Goal: Task Accomplishment & Management: Manage account settings

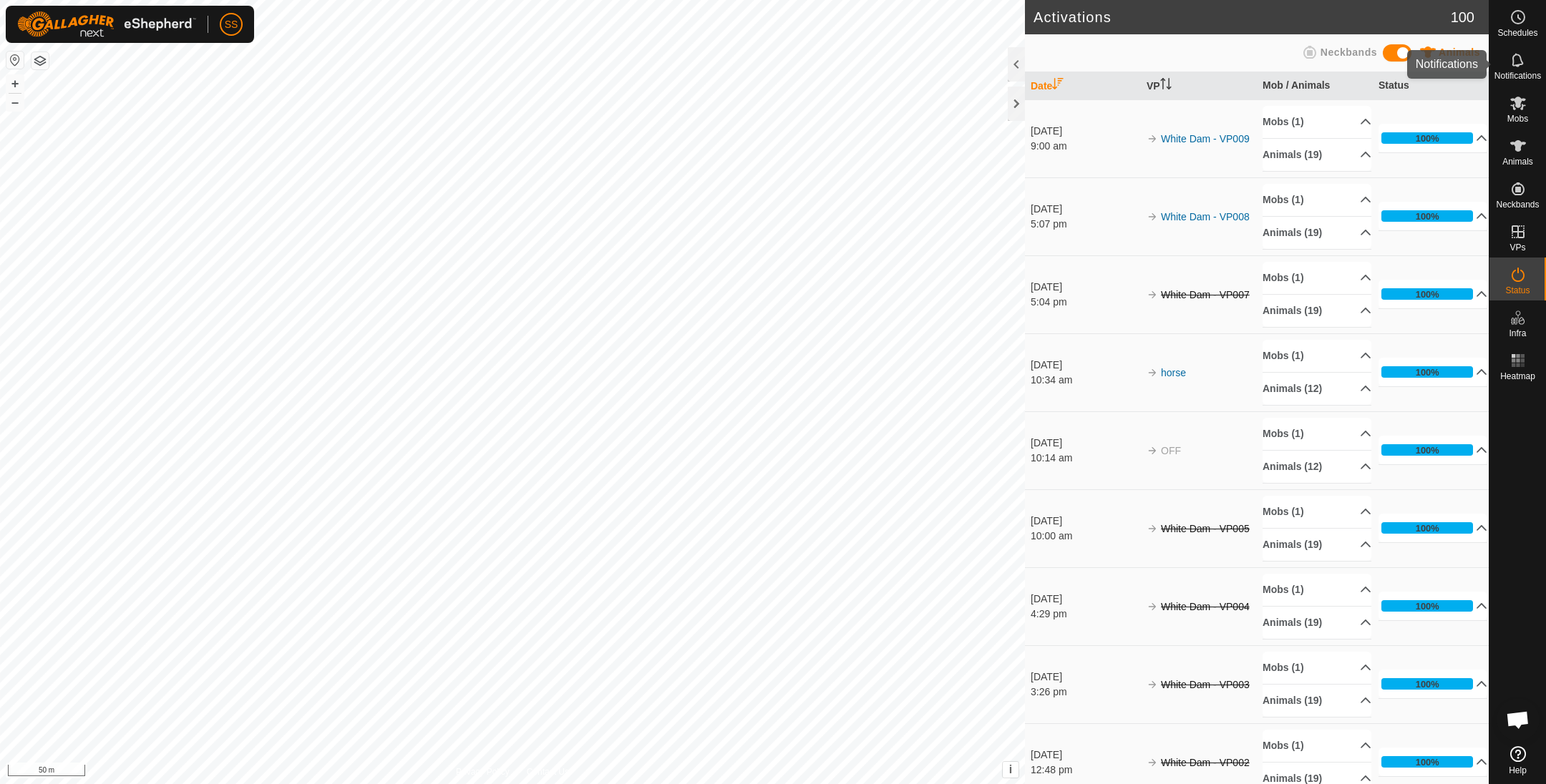
click at [1505, 61] on es-notification-svg-icon at bounding box center [1517, 60] width 26 height 23
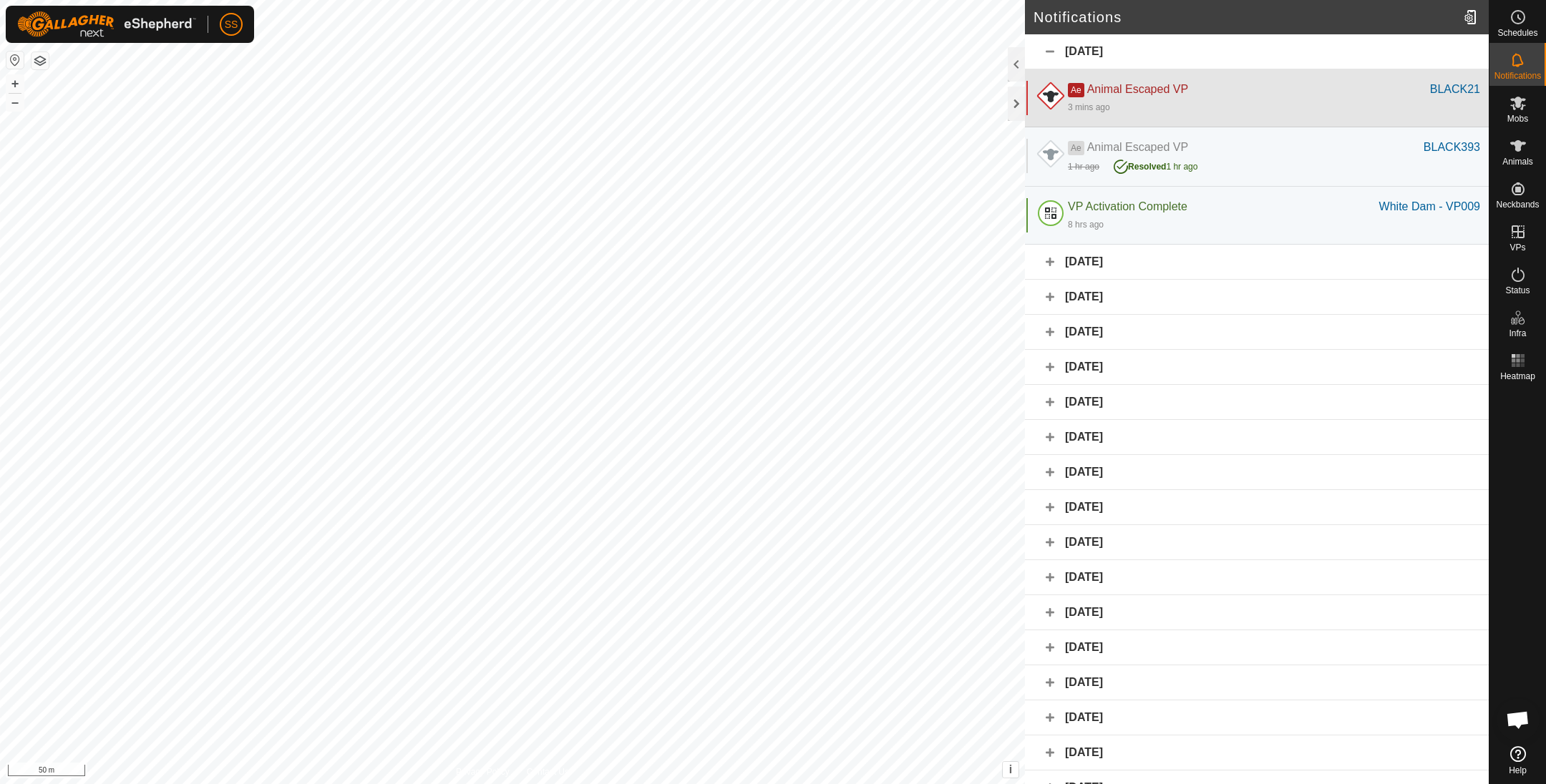
click at [1221, 97] on div "Ae Animal Escaped VP" at bounding box center [1249, 90] width 362 height 17
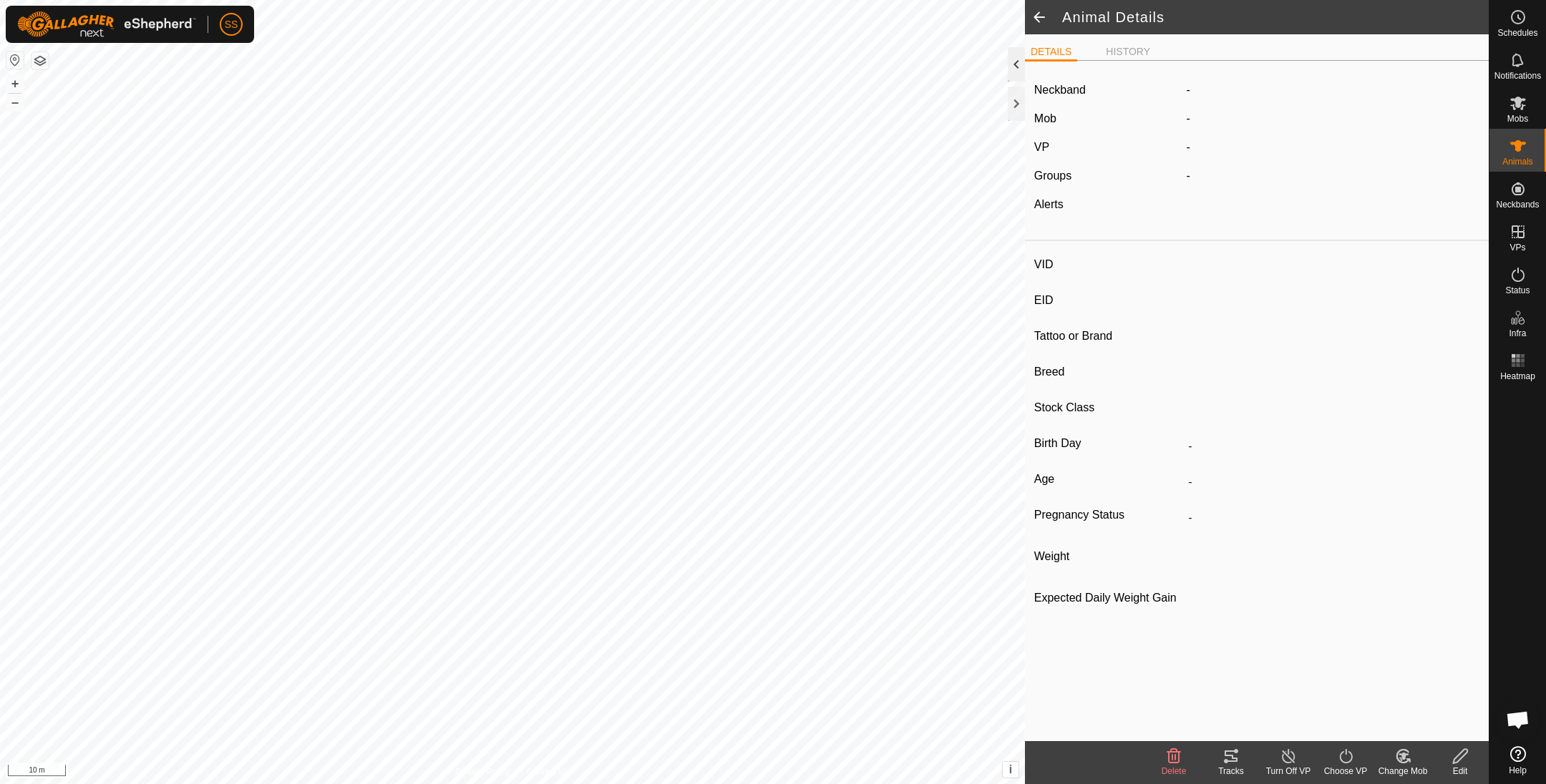
click at [1011, 68] on div at bounding box center [1016, 64] width 17 height 34
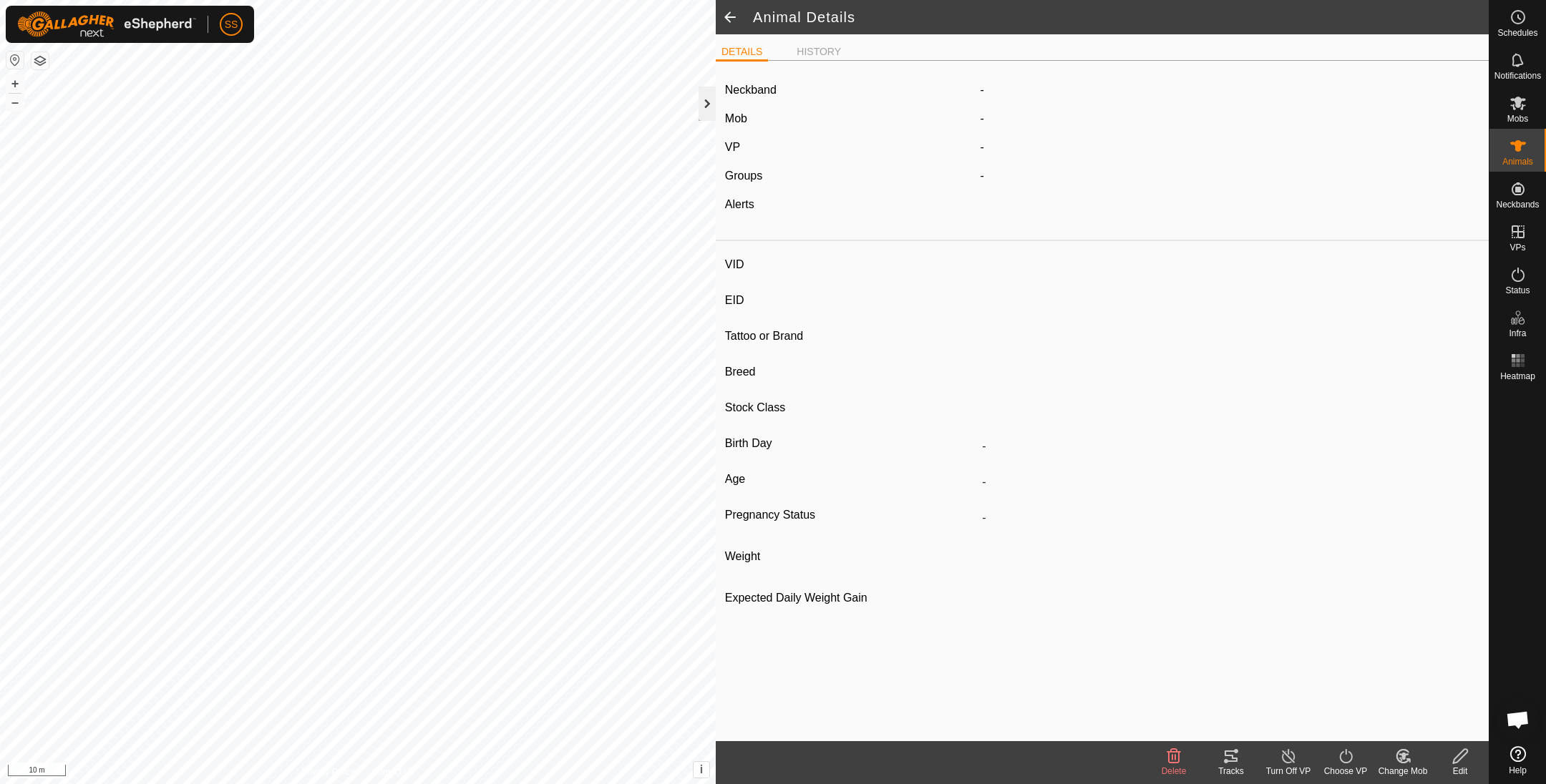
click at [704, 103] on div at bounding box center [707, 104] width 17 height 34
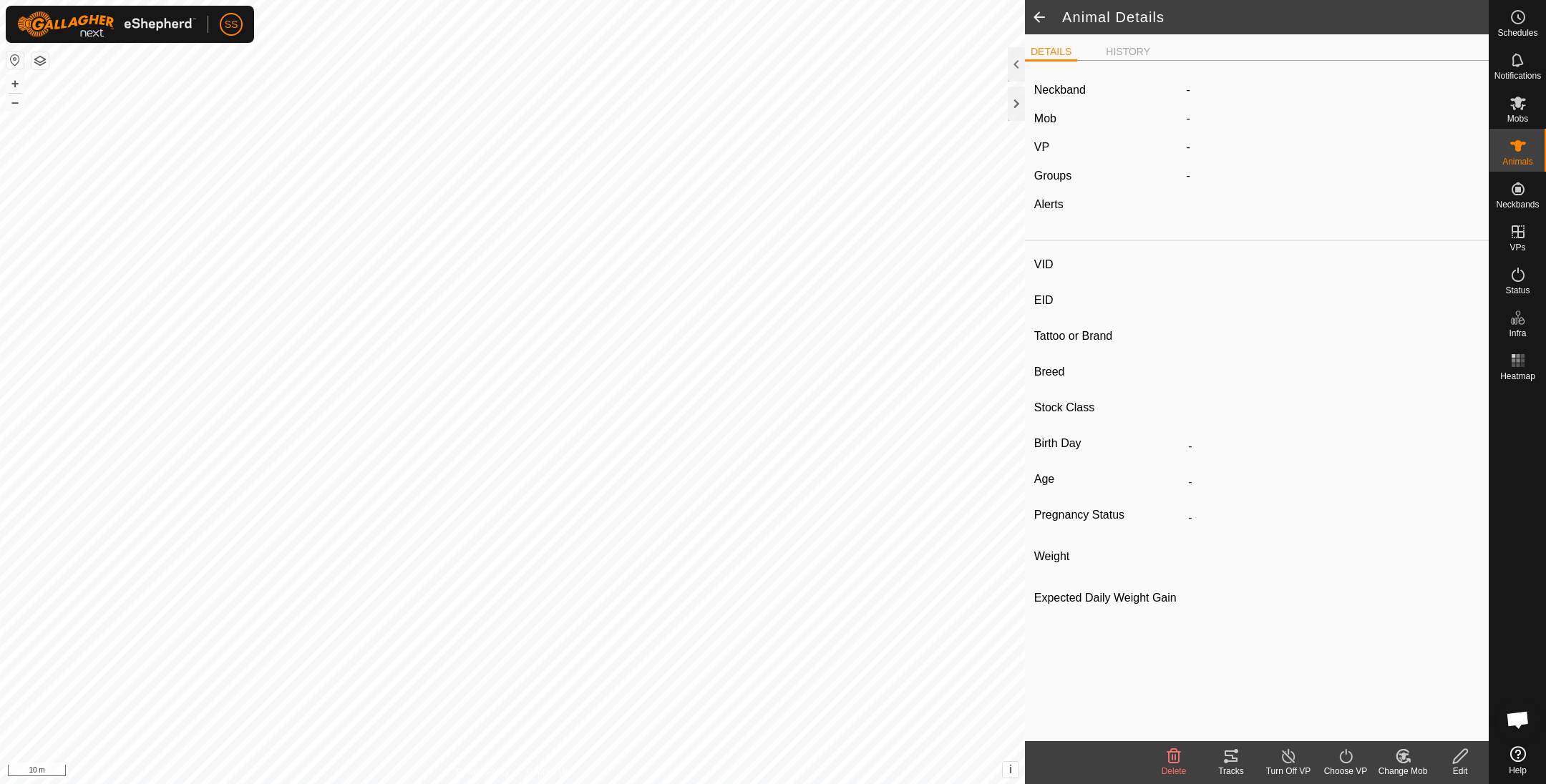
click at [1045, 15] on span at bounding box center [1039, 17] width 29 height 34
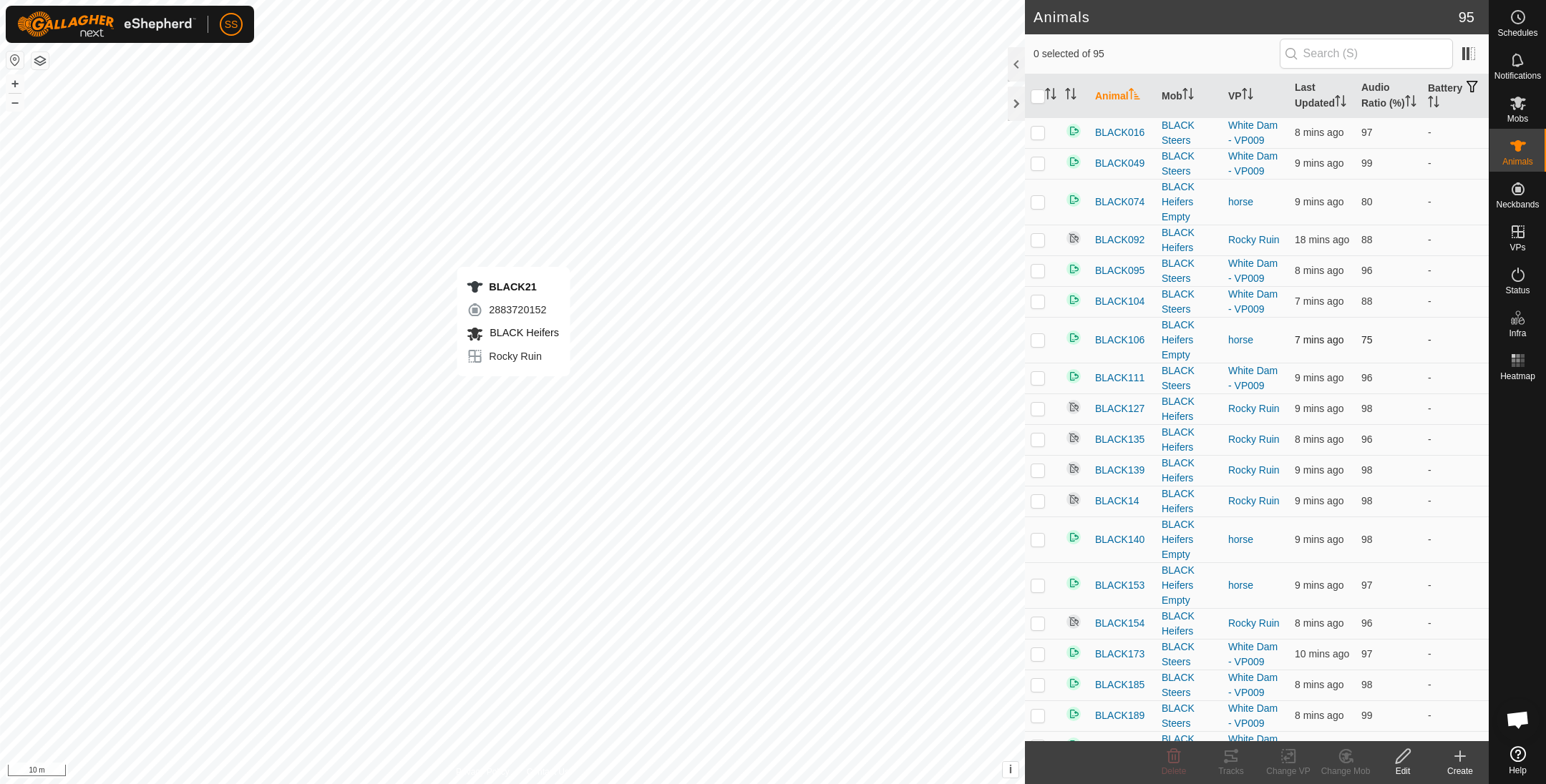
checkbox input "true"
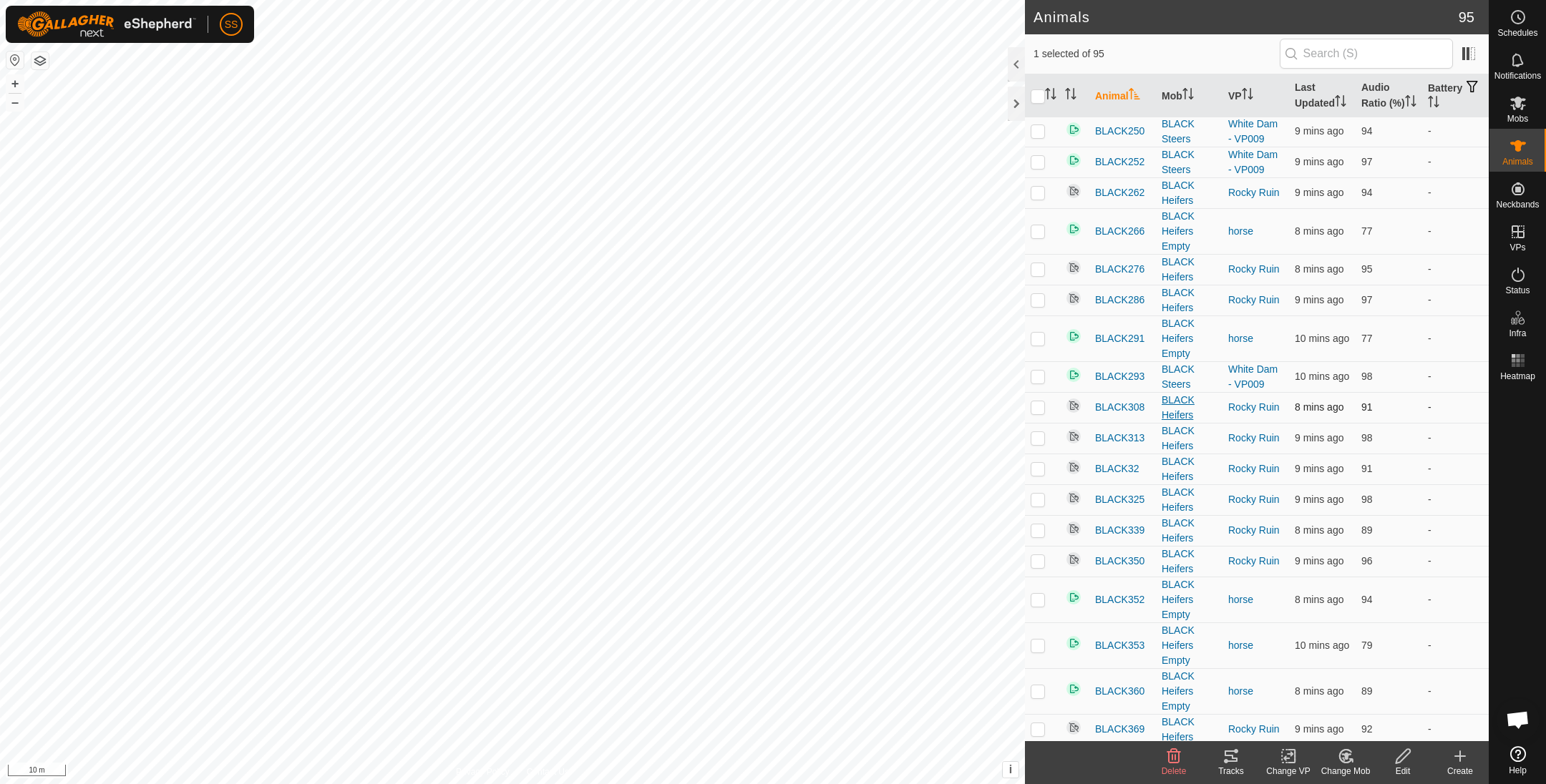
scroll to position [286, 0]
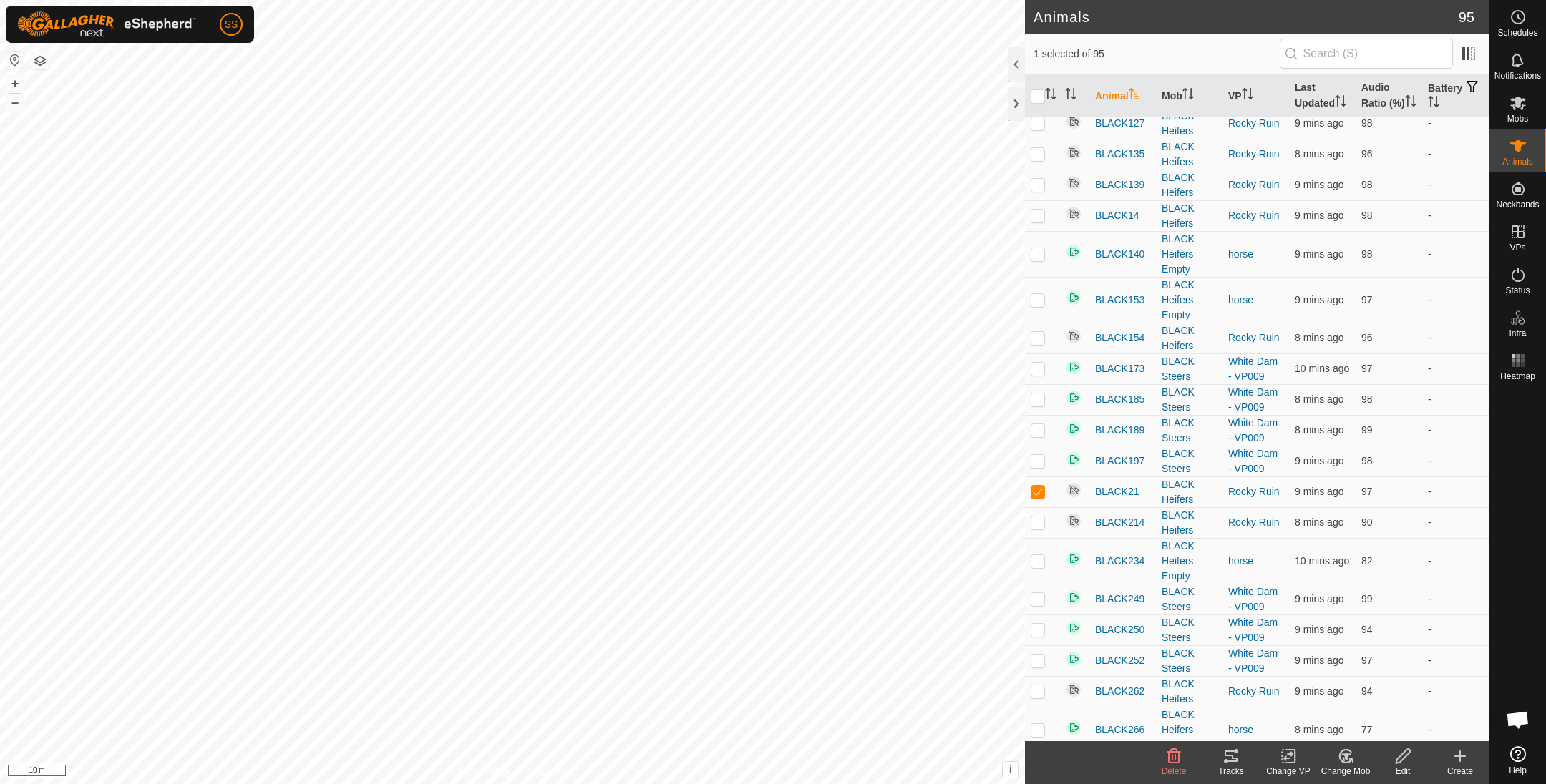
click at [1227, 761] on icon at bounding box center [1230, 756] width 12 height 11
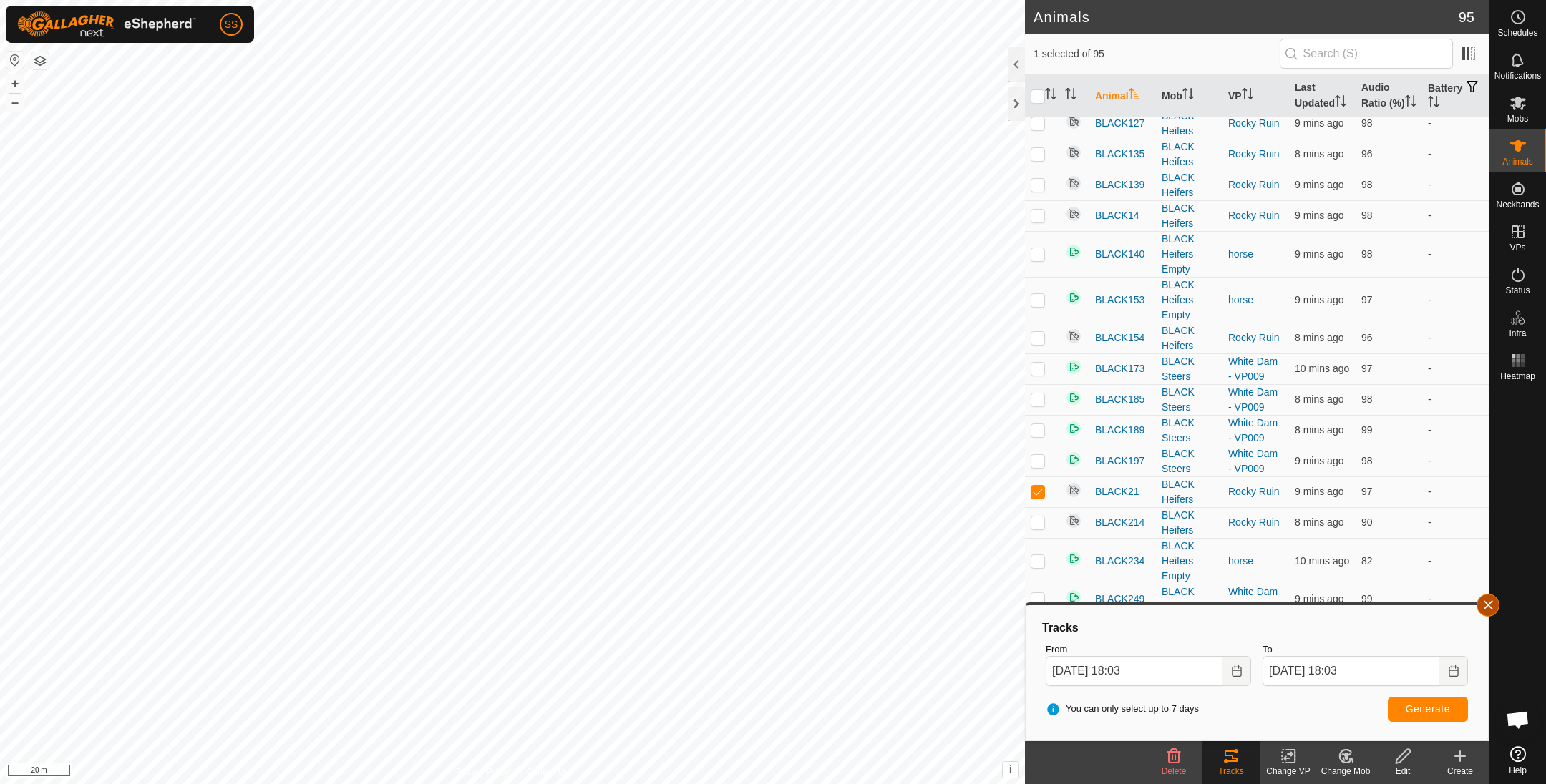
click at [1486, 599] on button "button" at bounding box center [1488, 605] width 23 height 23
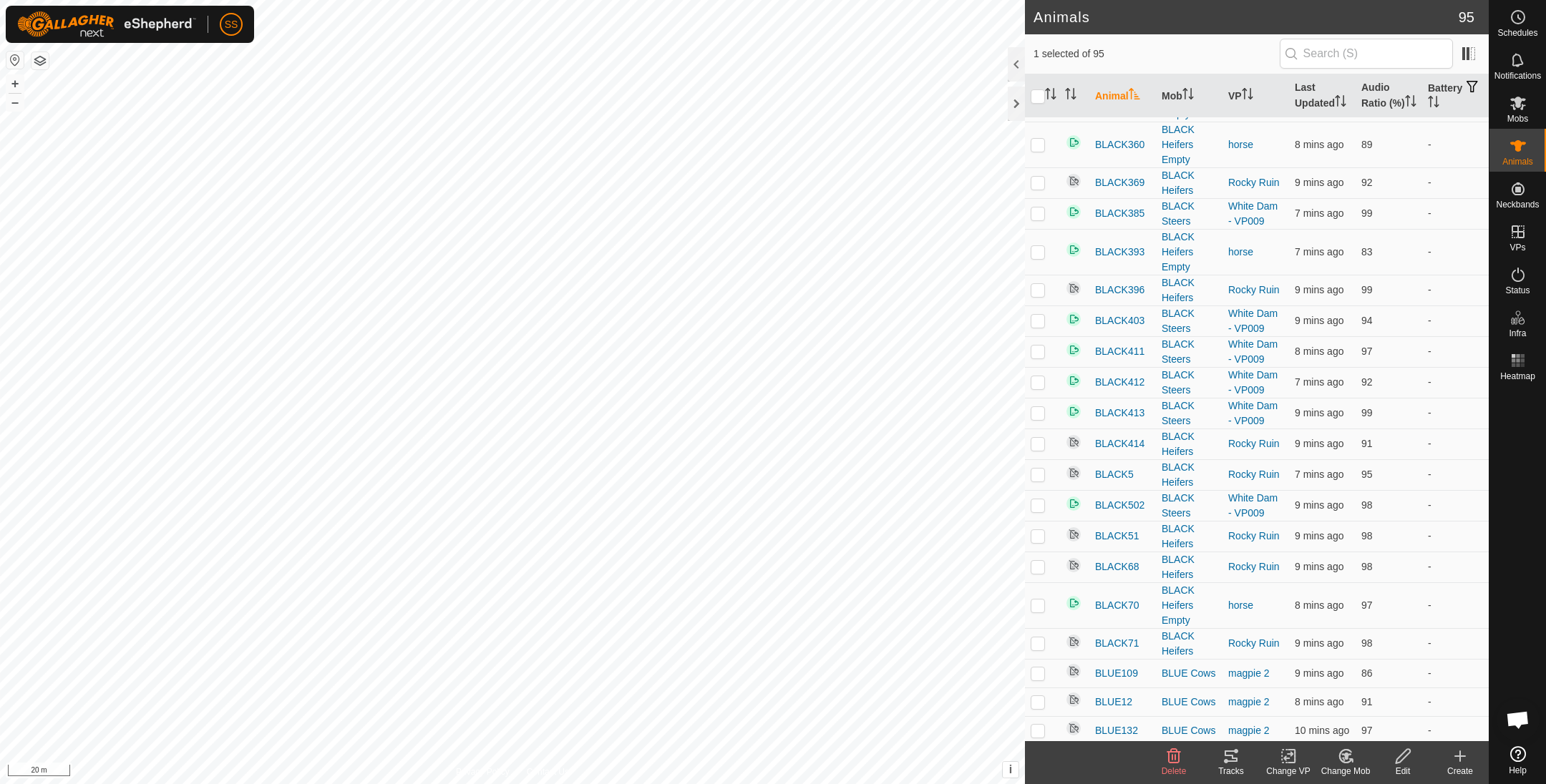
scroll to position [0, 0]
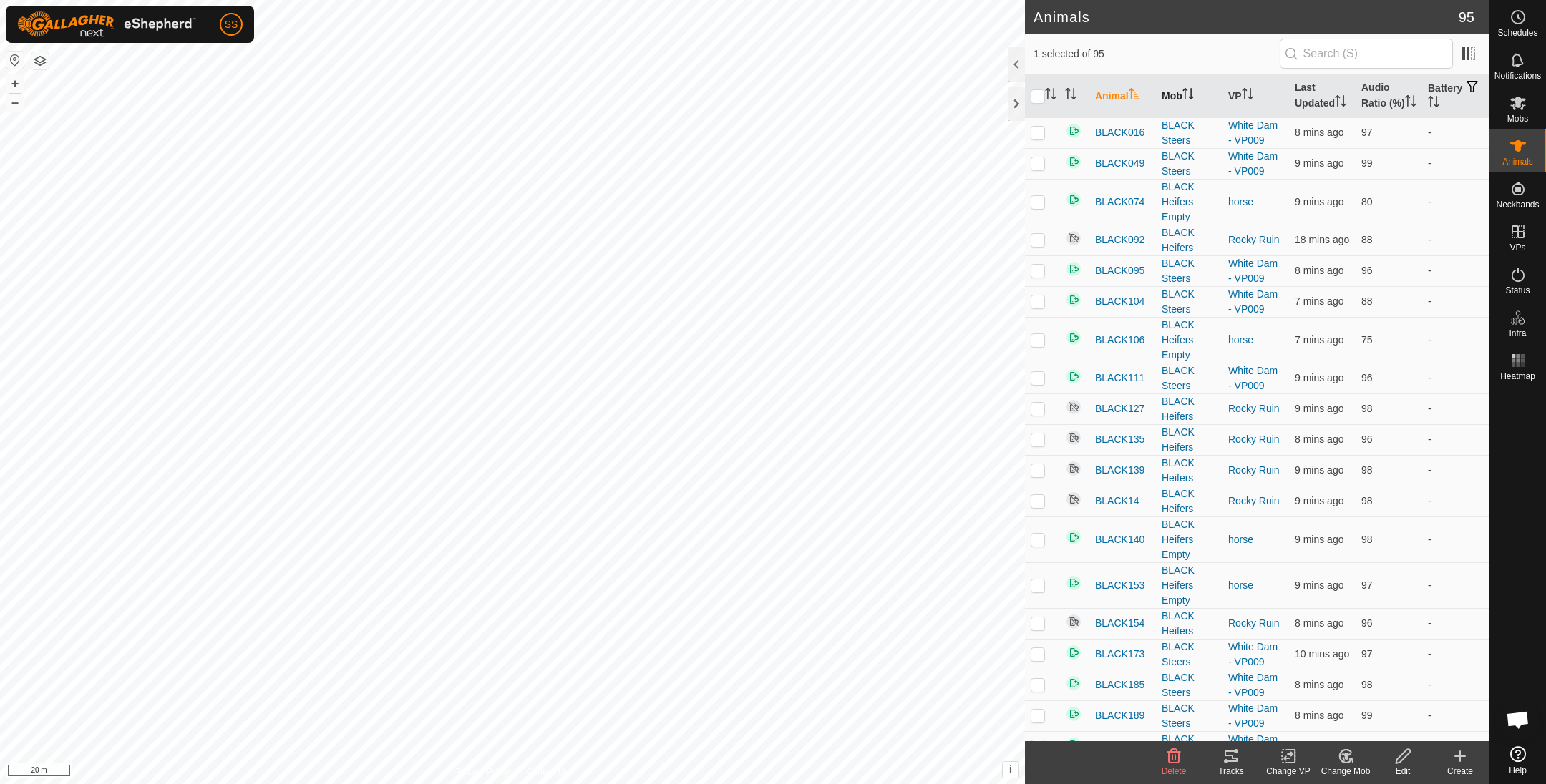
click at [1162, 105] on th "Mob" at bounding box center [1189, 97] width 67 height 44
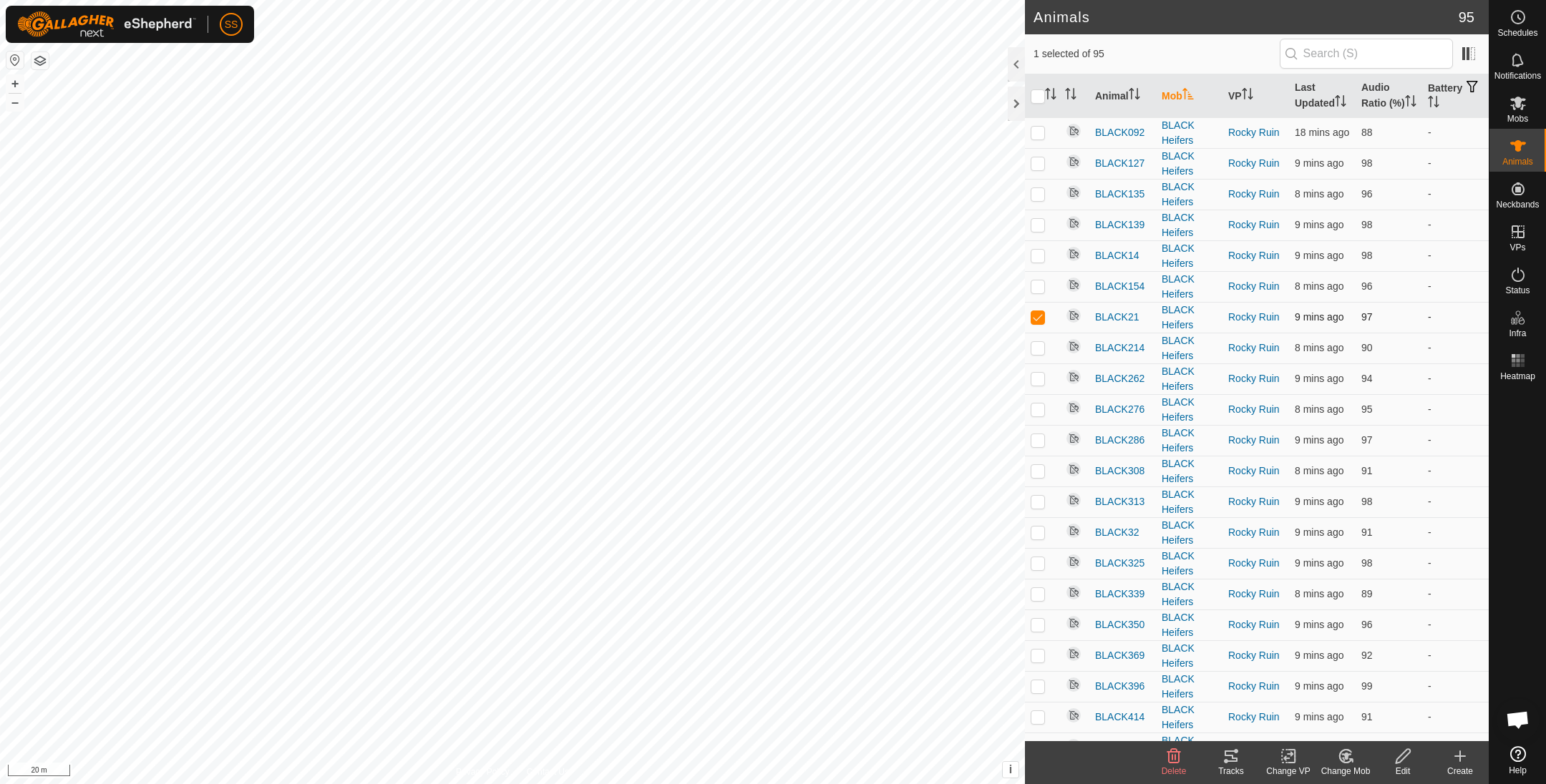
click at [1036, 323] on p-checkbox at bounding box center [1037, 317] width 14 height 11
checkbox input "false"
click at [1032, 138] on p-checkbox at bounding box center [1037, 132] width 14 height 11
checkbox input "true"
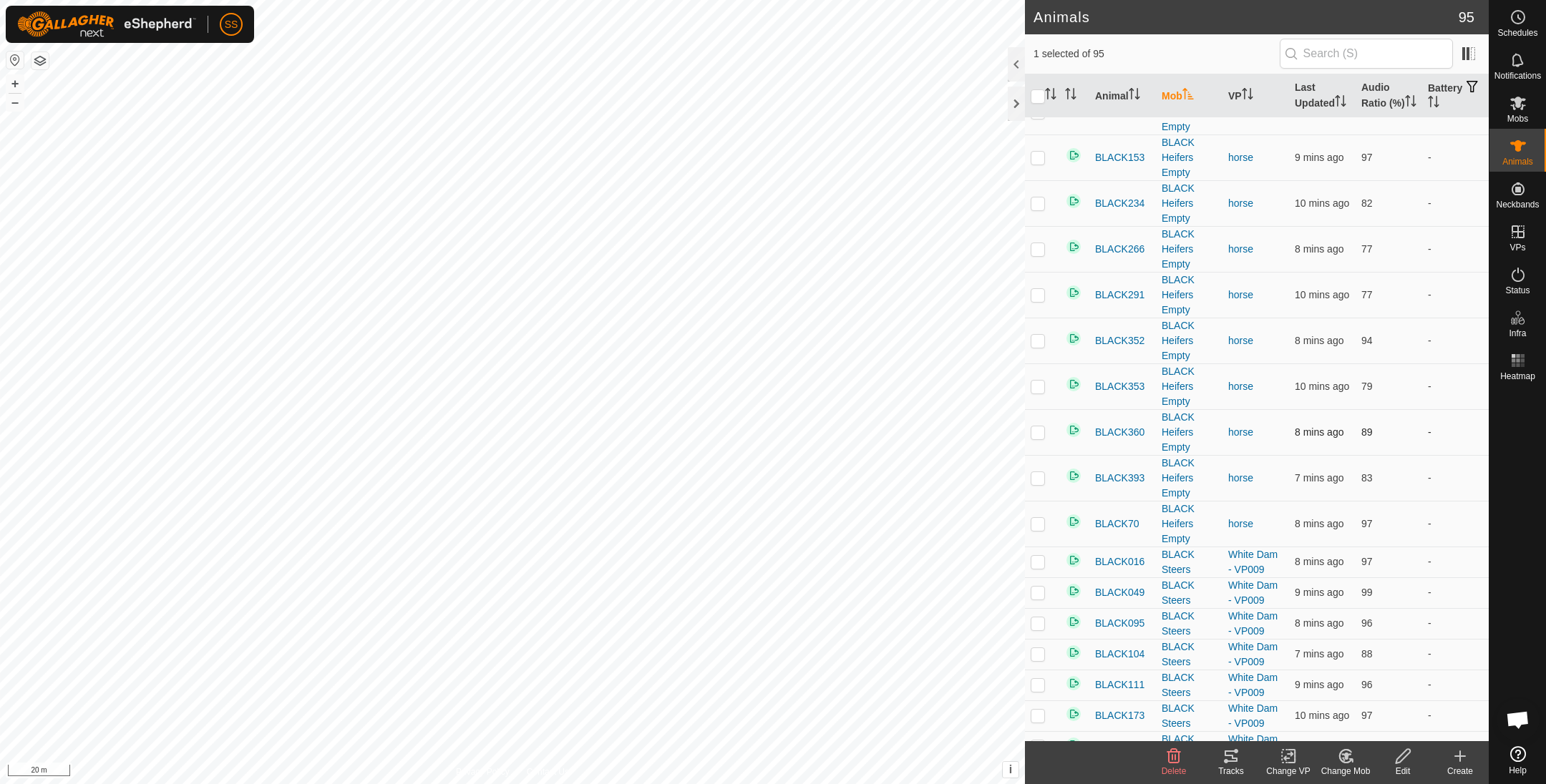
scroll to position [573, 0]
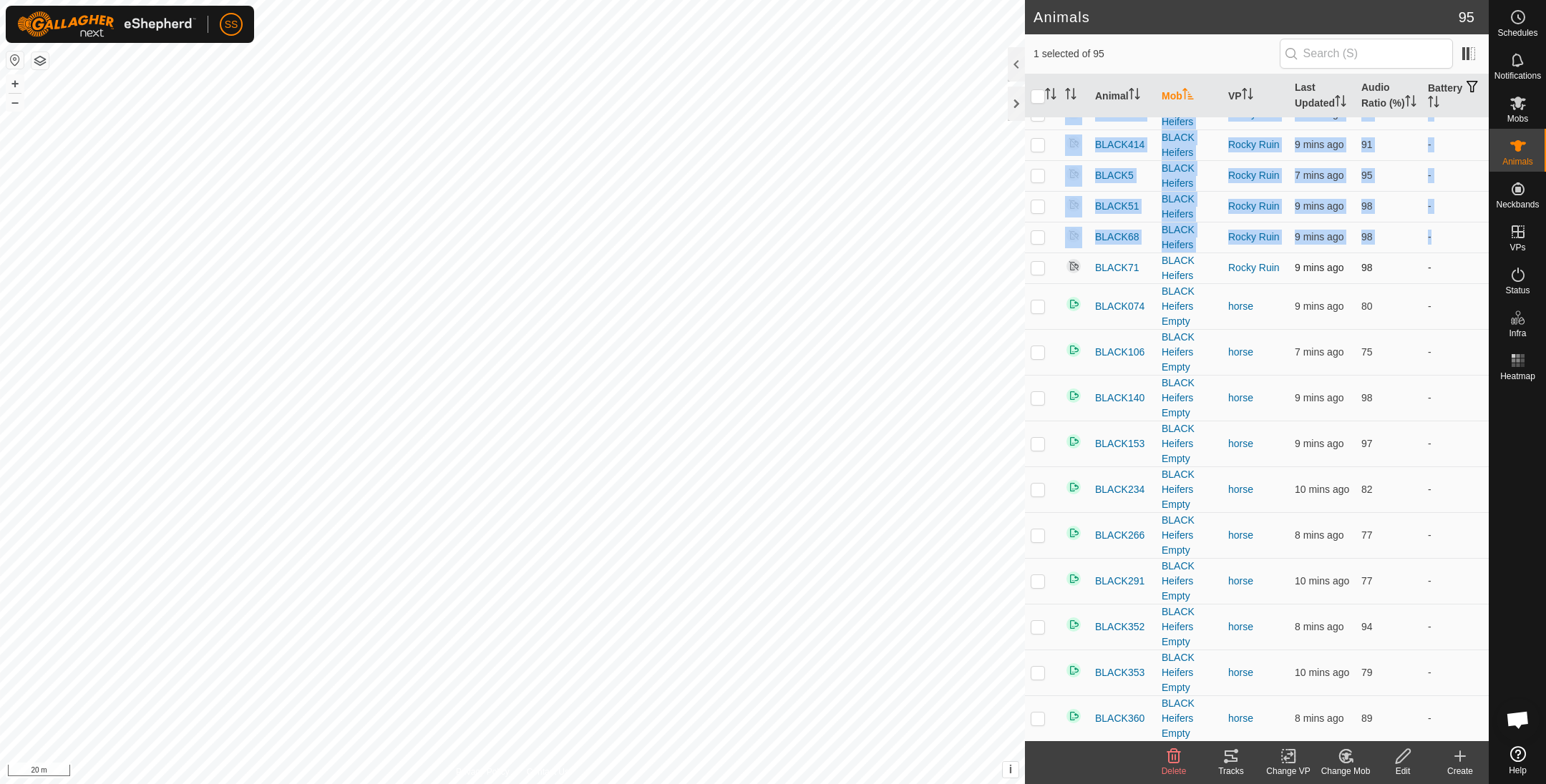
click at [1039, 273] on p-checkbox at bounding box center [1037, 268] width 14 height 11
checkbox input "true"
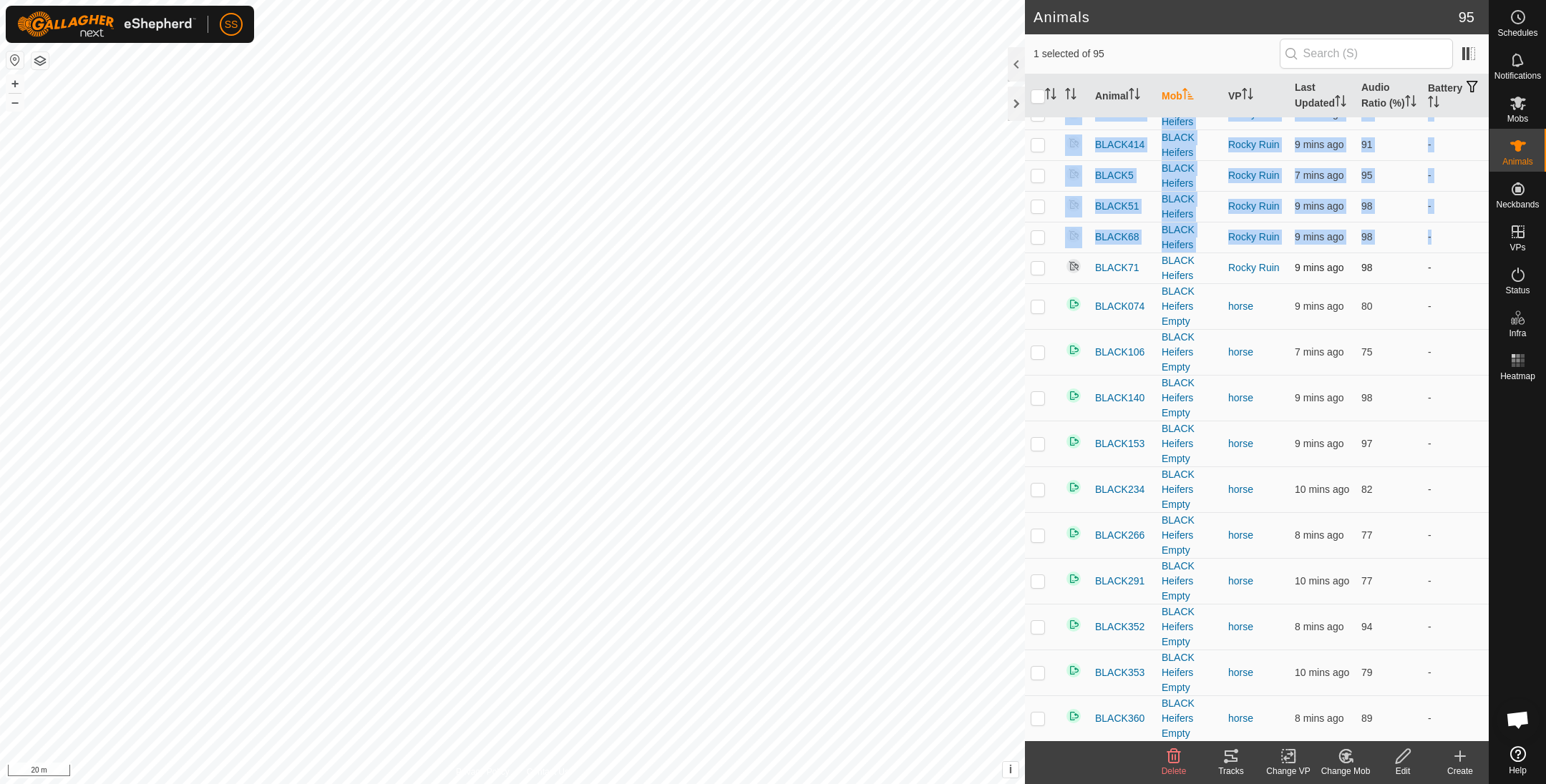
checkbox input "true"
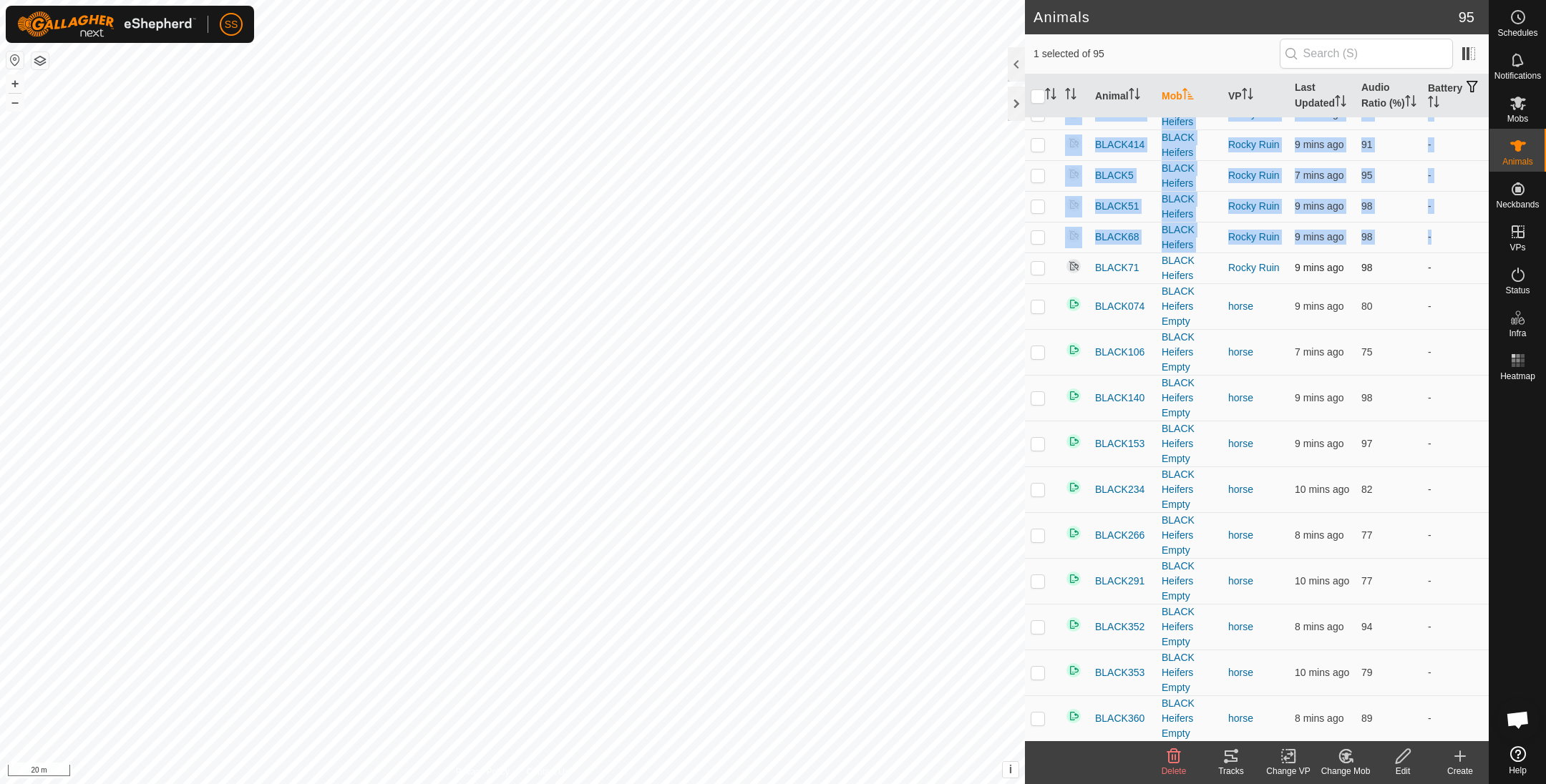
checkbox input "true"
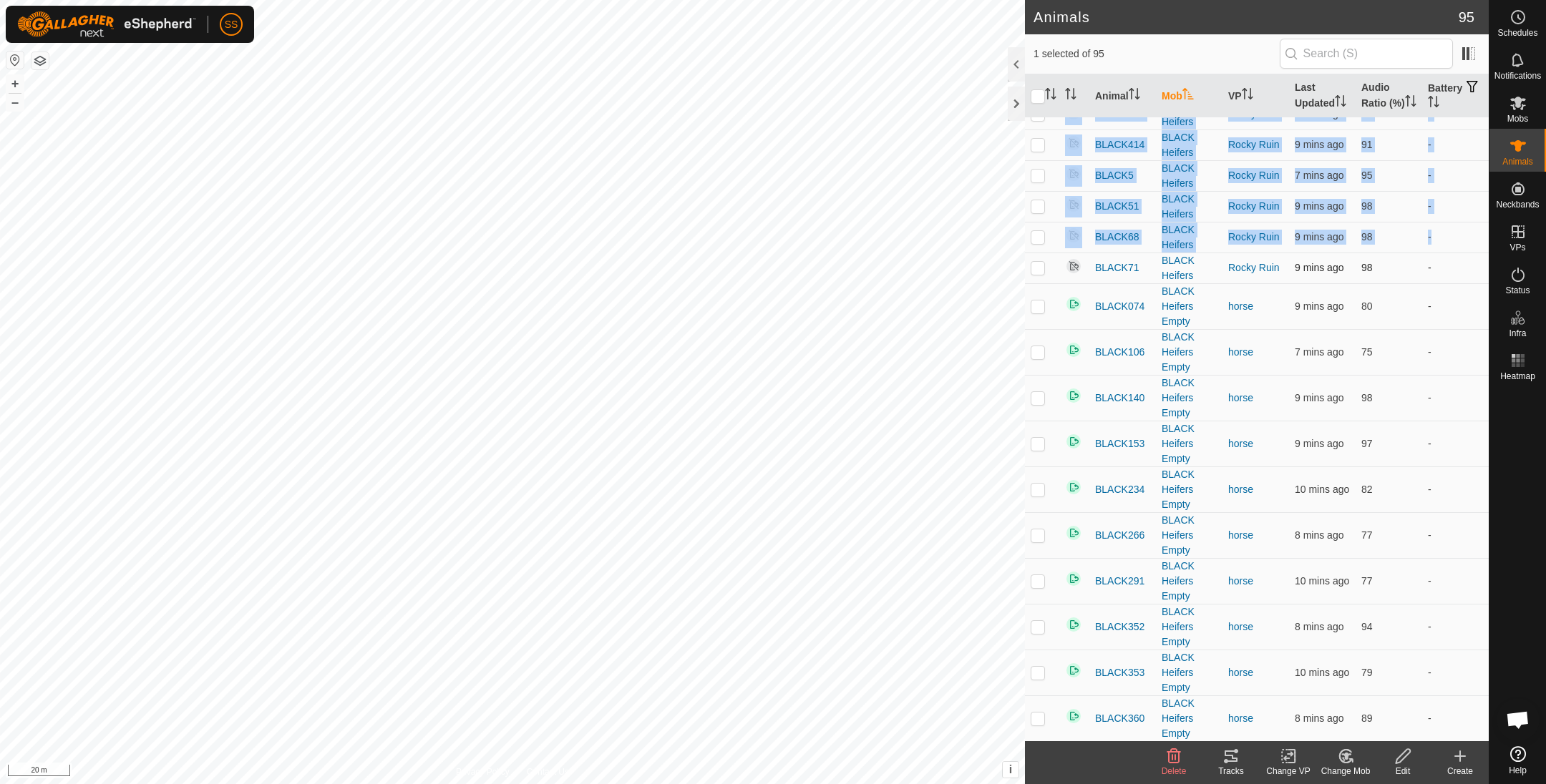
checkbox input "true"
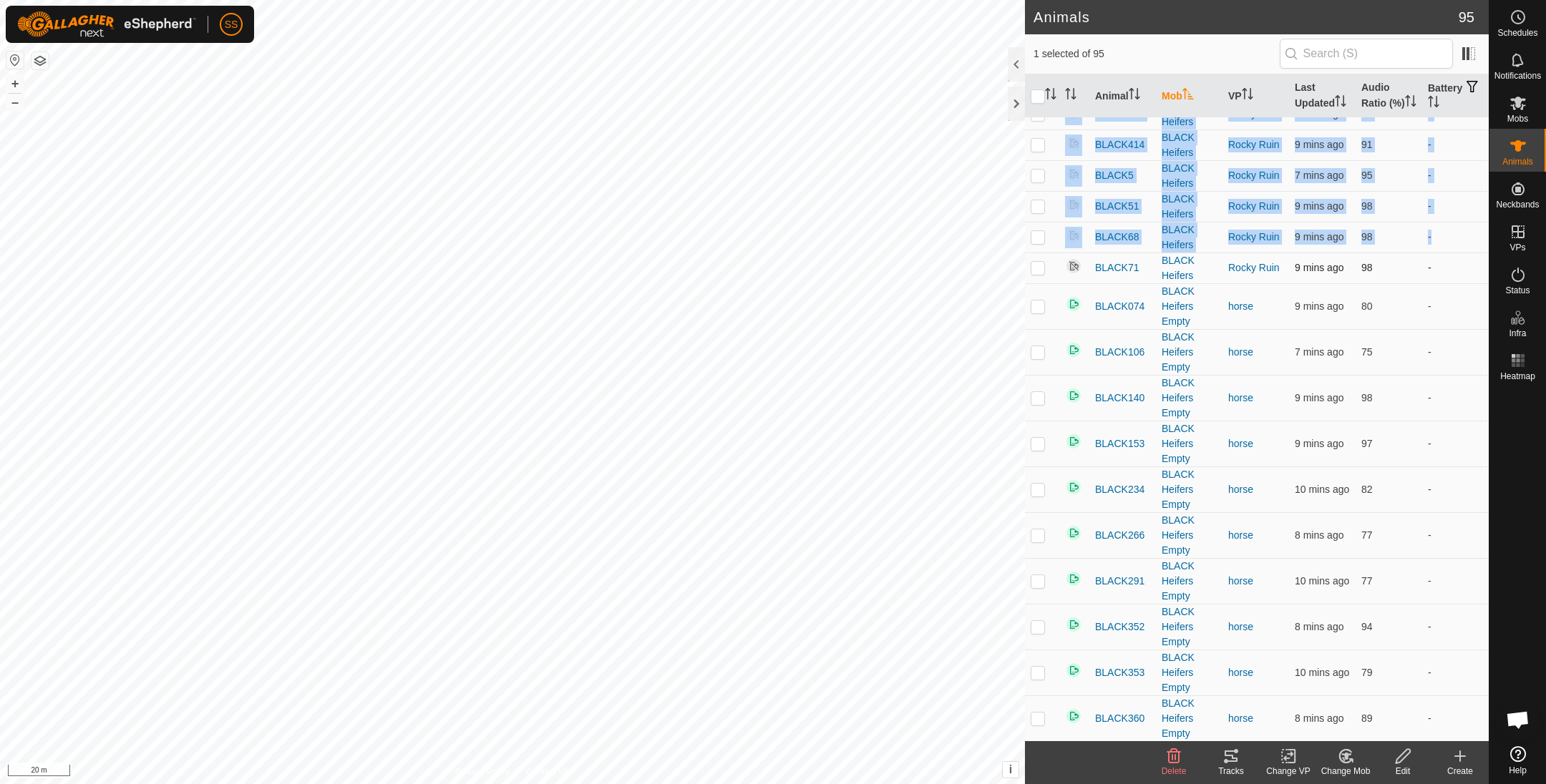
checkbox input "true"
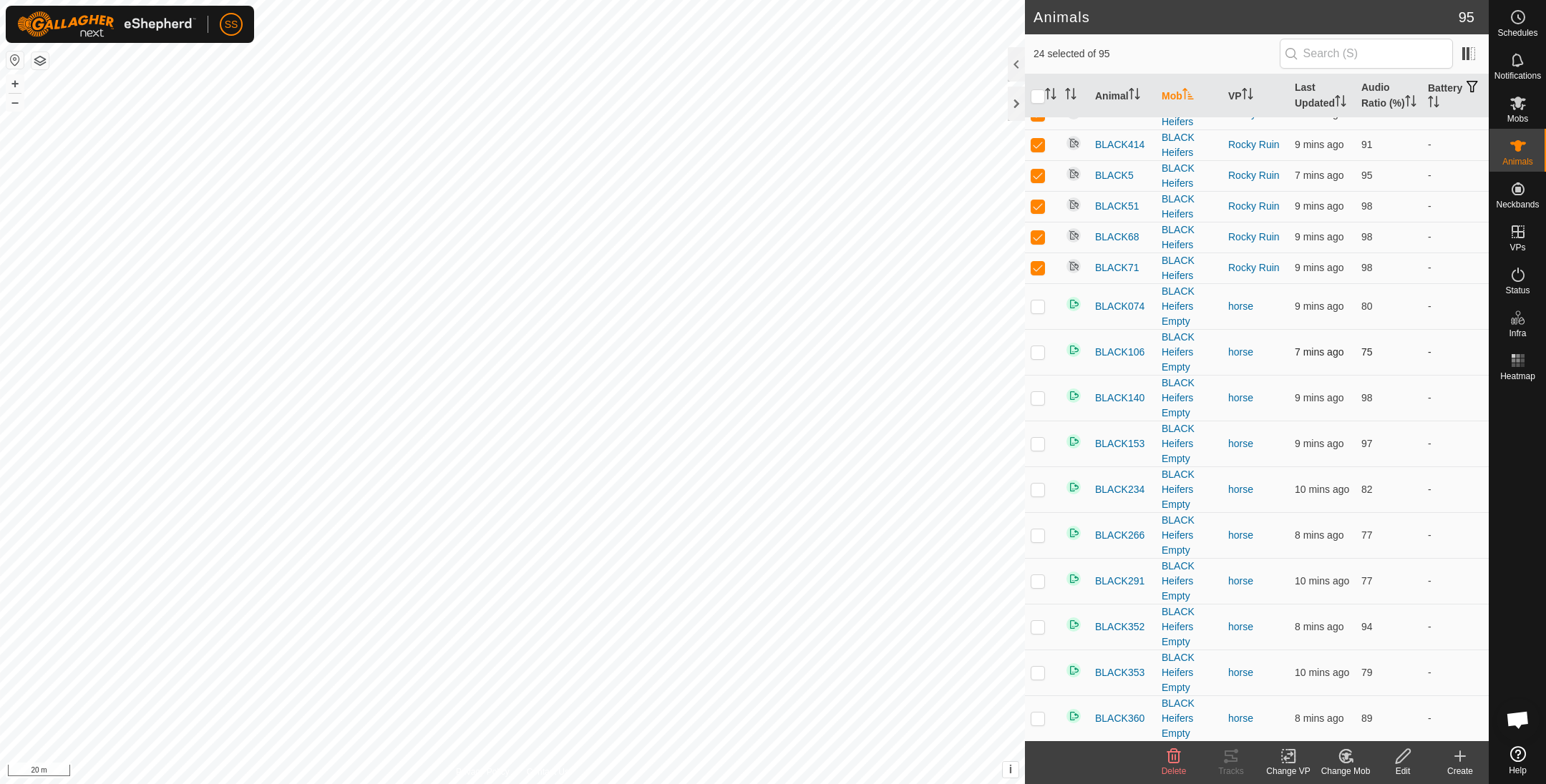
scroll to position [0, 0]
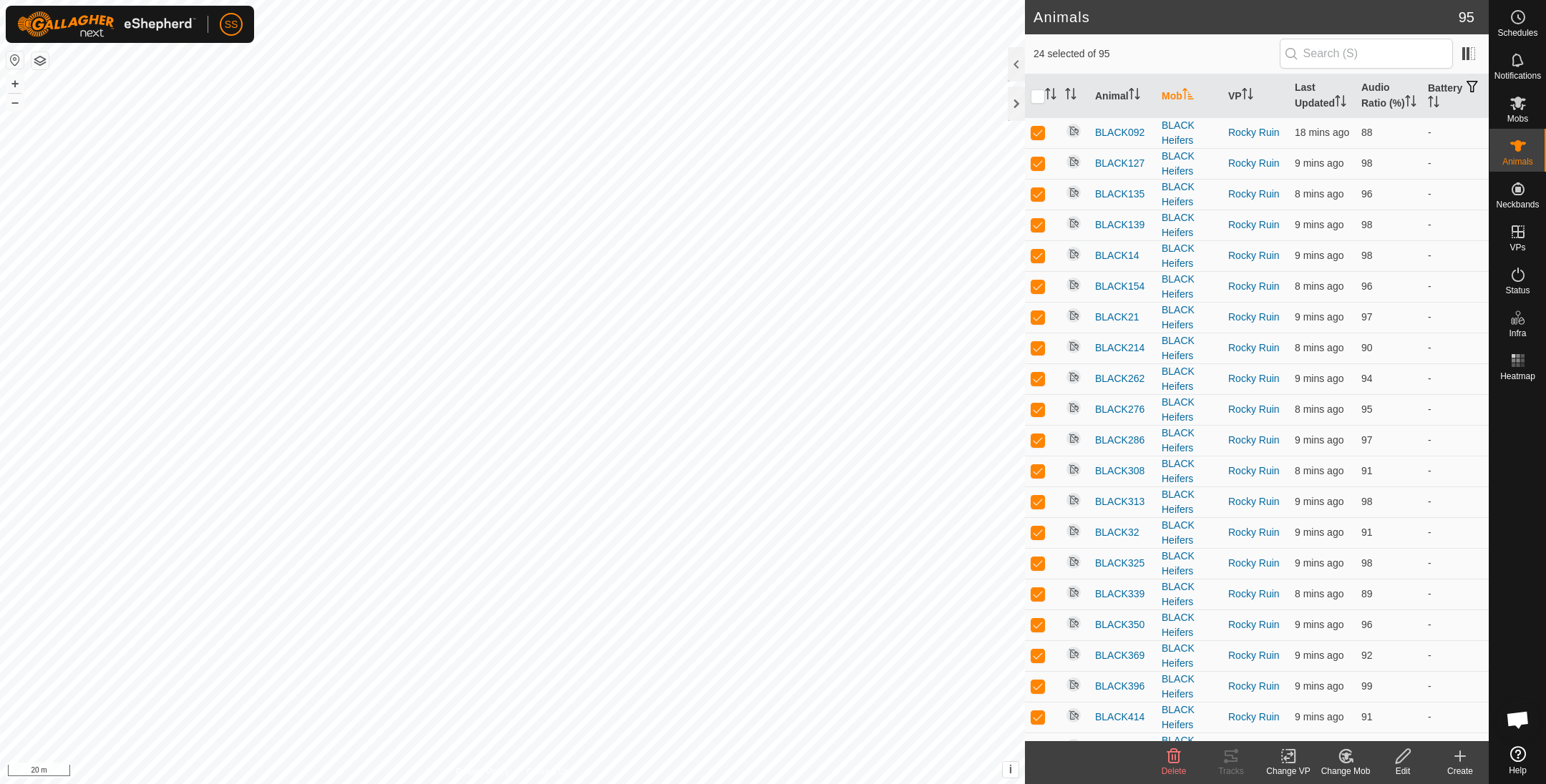
click at [1399, 758] on icon at bounding box center [1403, 756] width 18 height 17
click at [1377, 604] on link "Returning Feature" at bounding box center [1400, 604] width 168 height 29
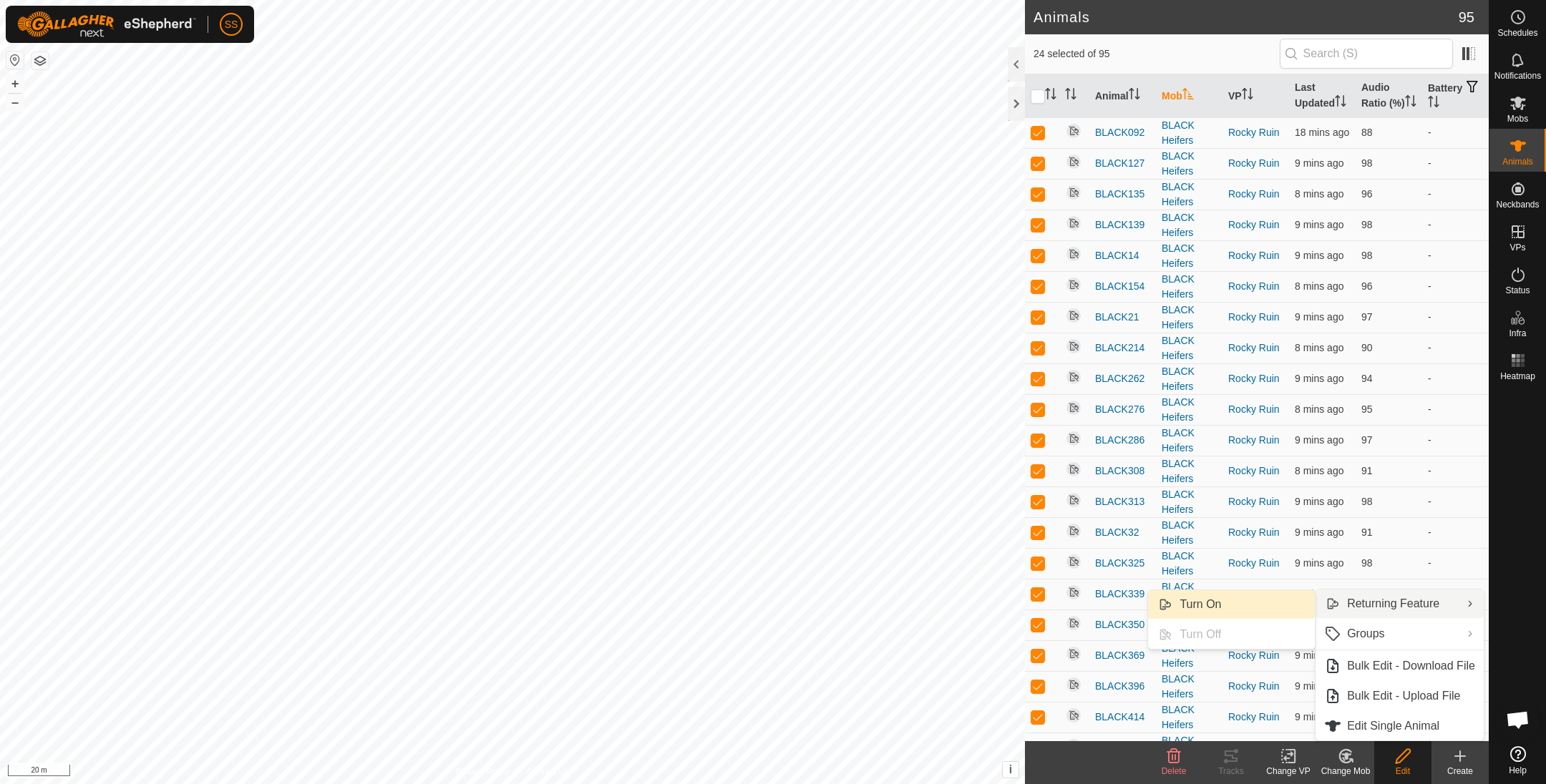
click at [1263, 605] on link "Turn On" at bounding box center [1230, 604] width 166 height 29
checkbox input "false"
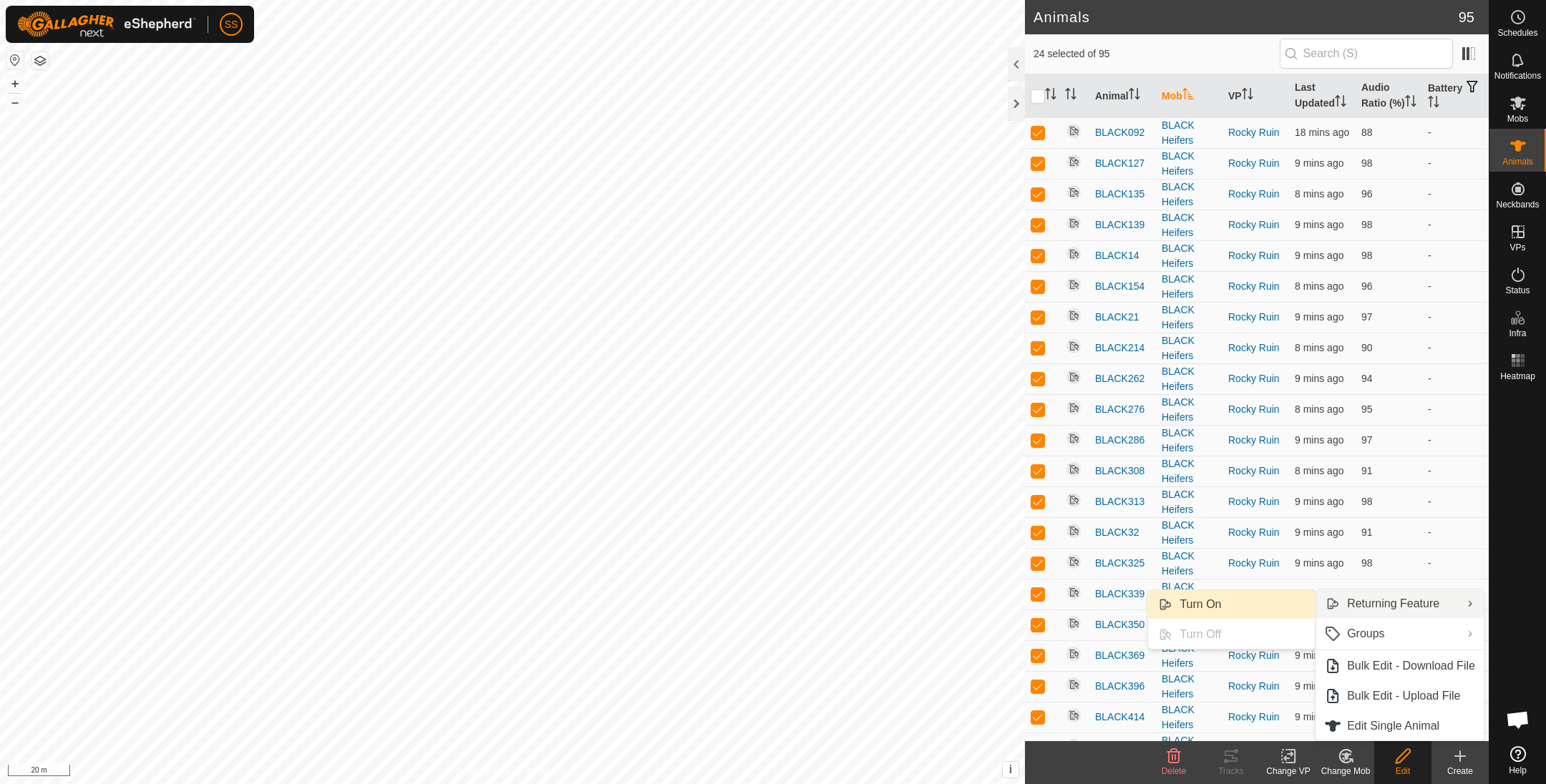
checkbox input "false"
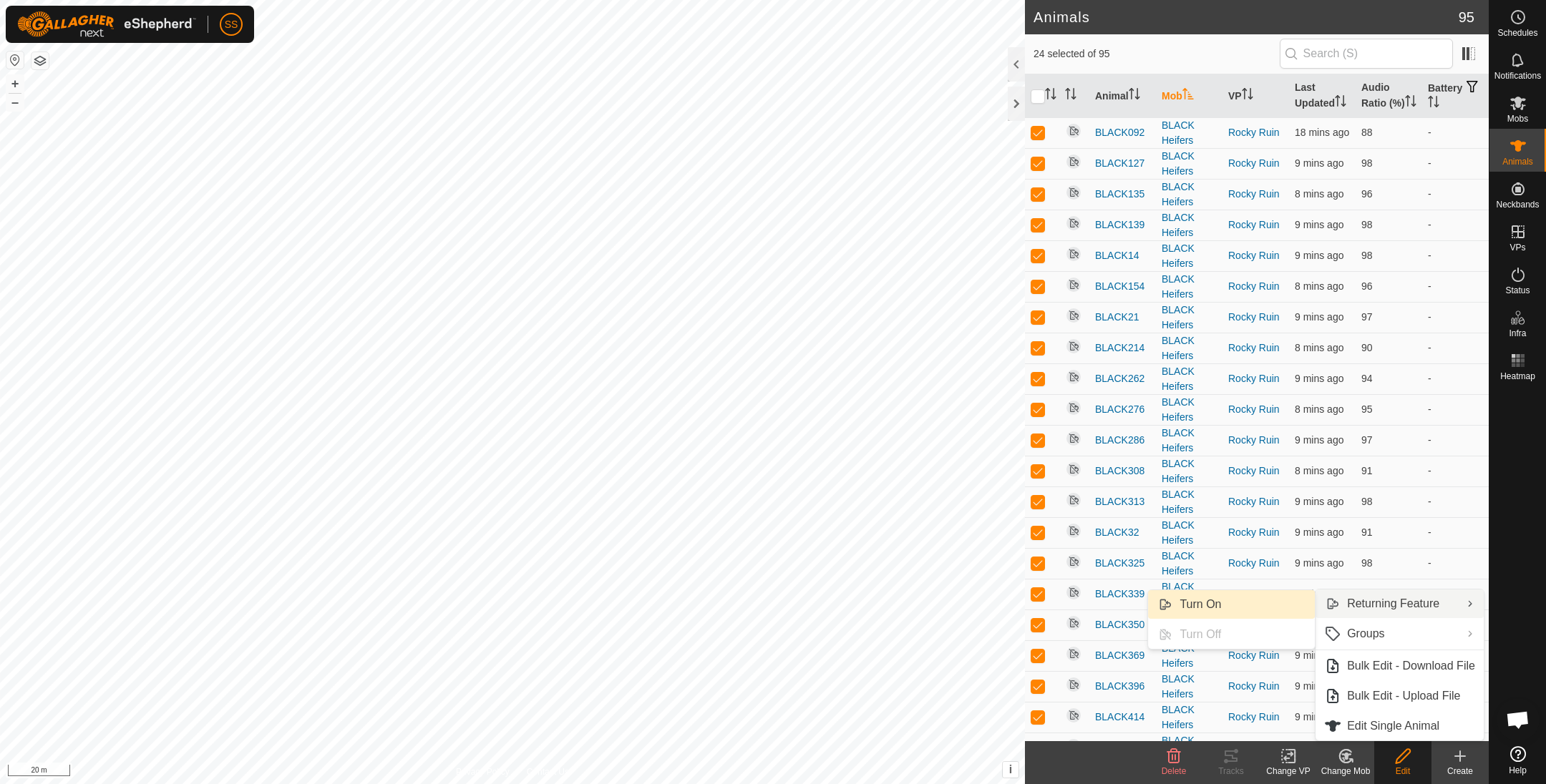
checkbox input "false"
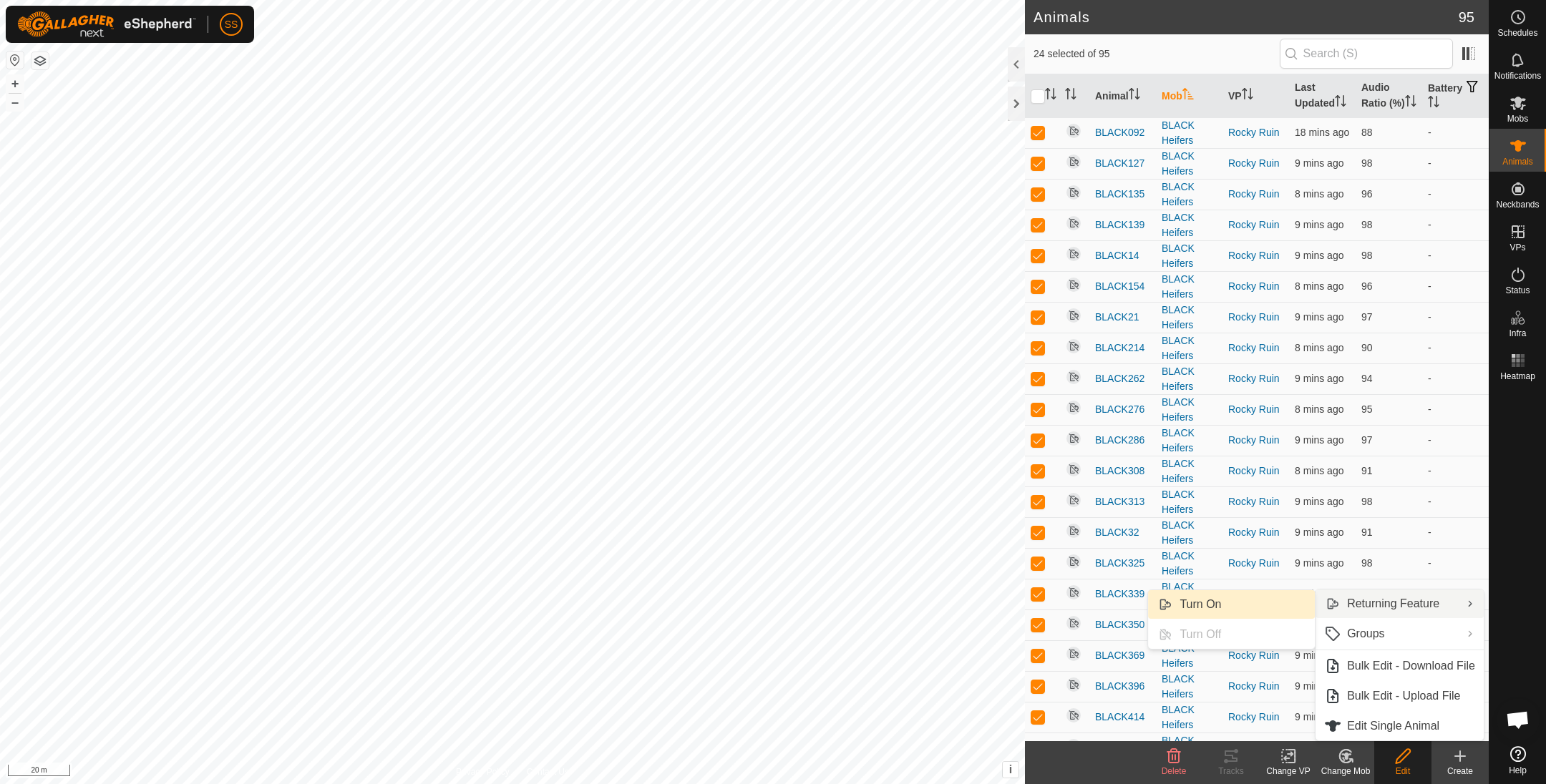
checkbox input "false"
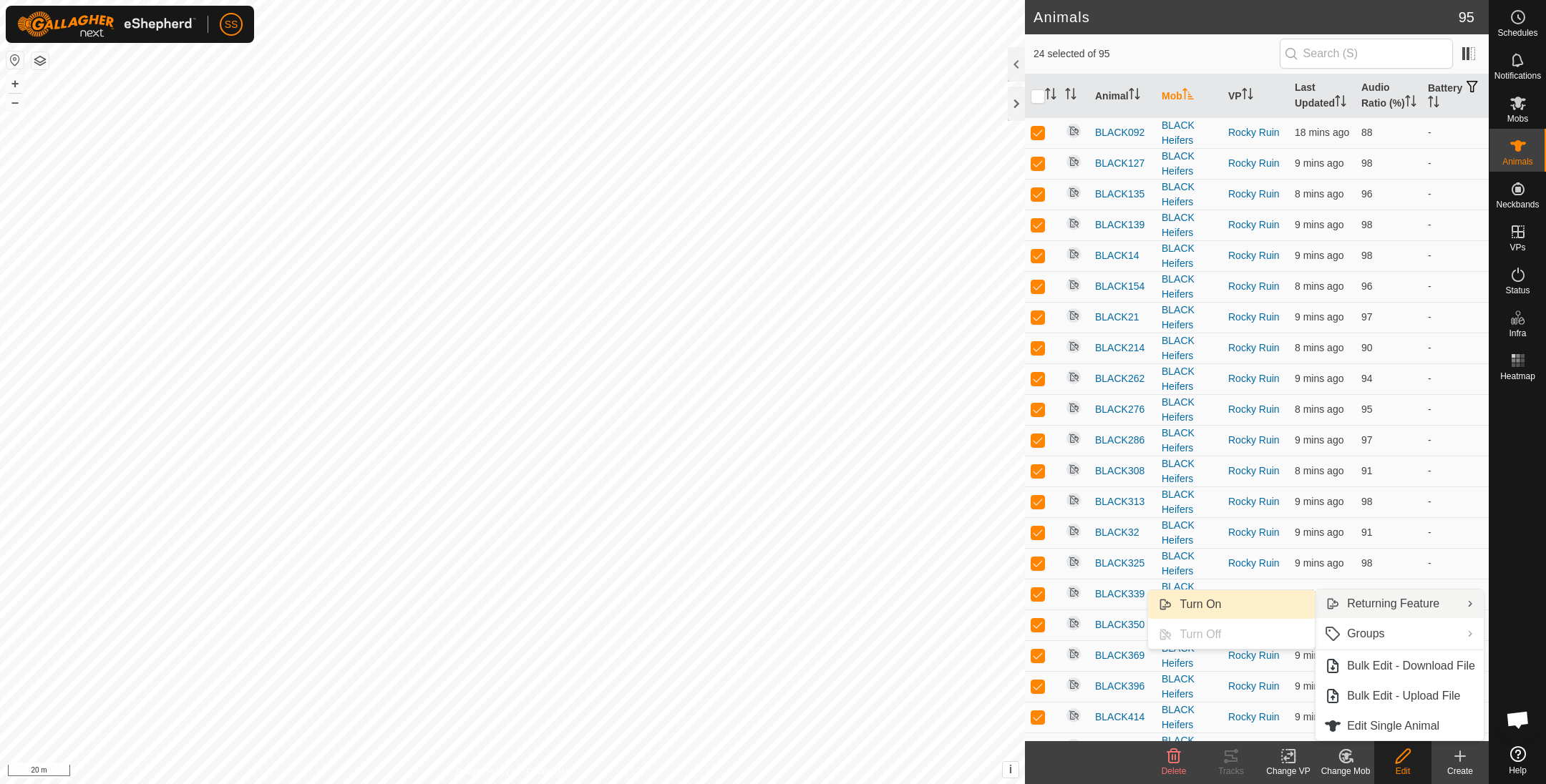
checkbox input "false"
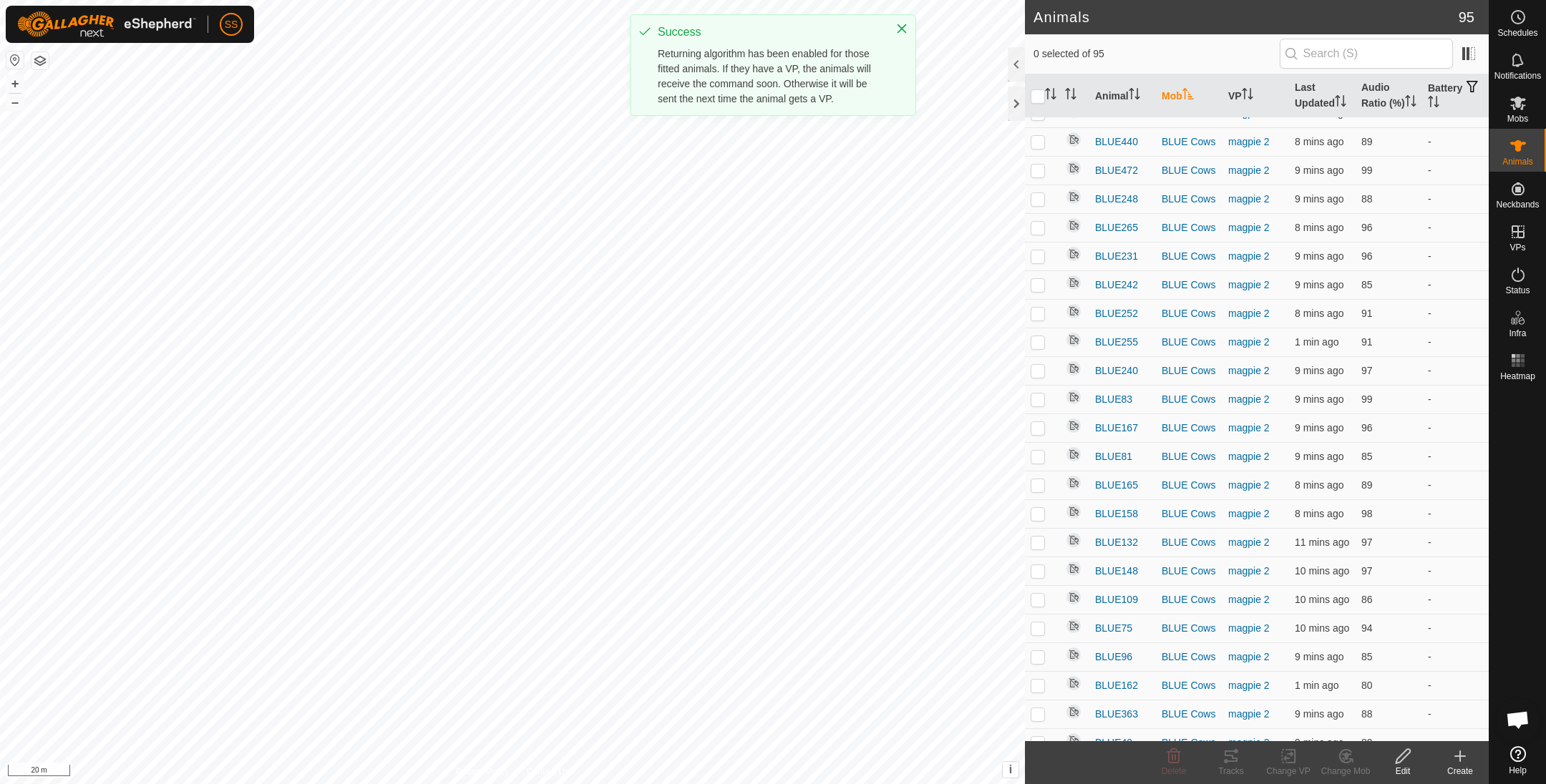
scroll to position [2475, 0]
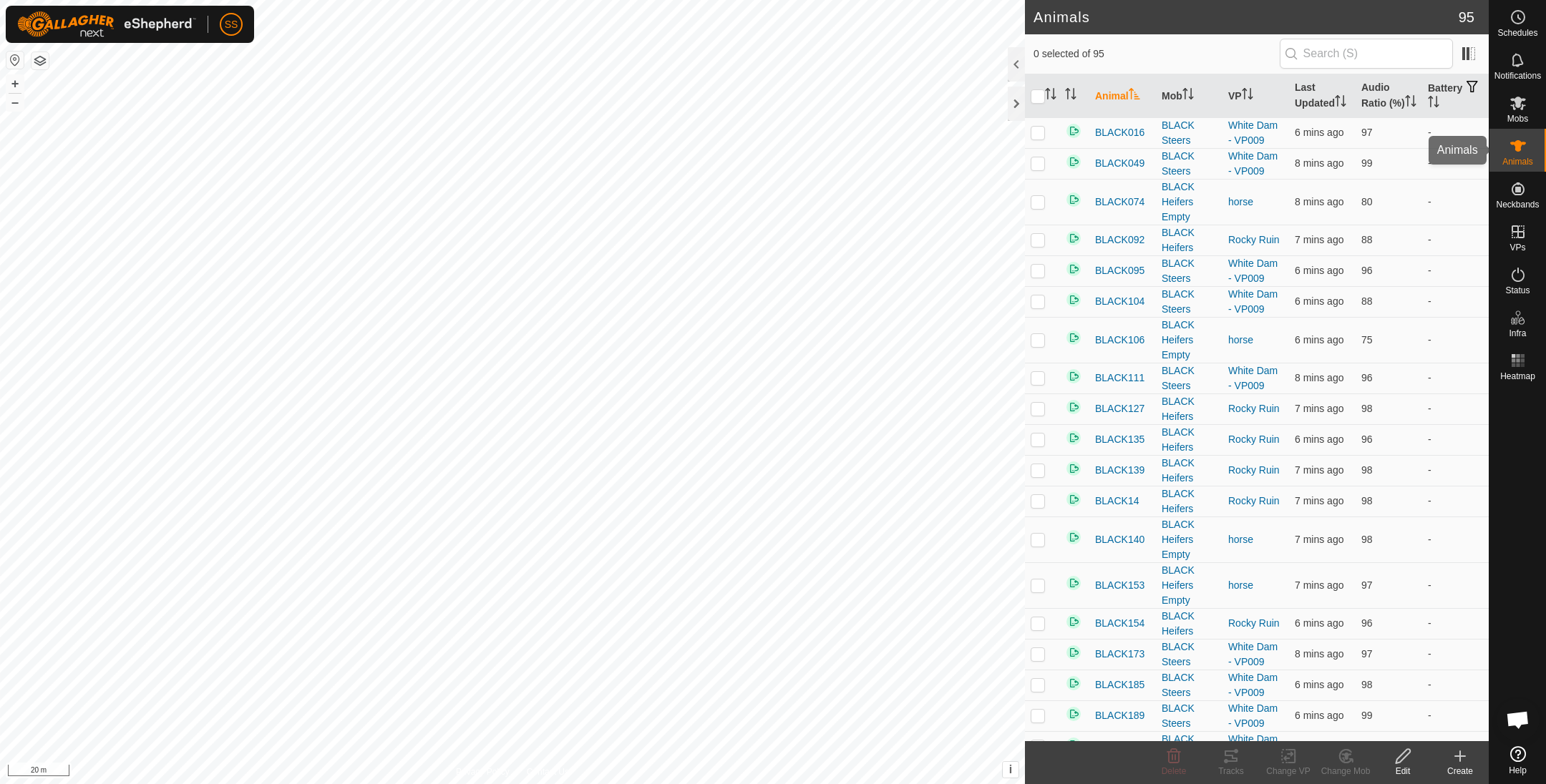
click at [1524, 138] on icon at bounding box center [1517, 146] width 17 height 17
click at [1018, 110] on div at bounding box center [1016, 104] width 17 height 34
click at [1303, 105] on th "Last Updated" at bounding box center [1322, 97] width 67 height 44
